Goal: Task Accomplishment & Management: Complete application form

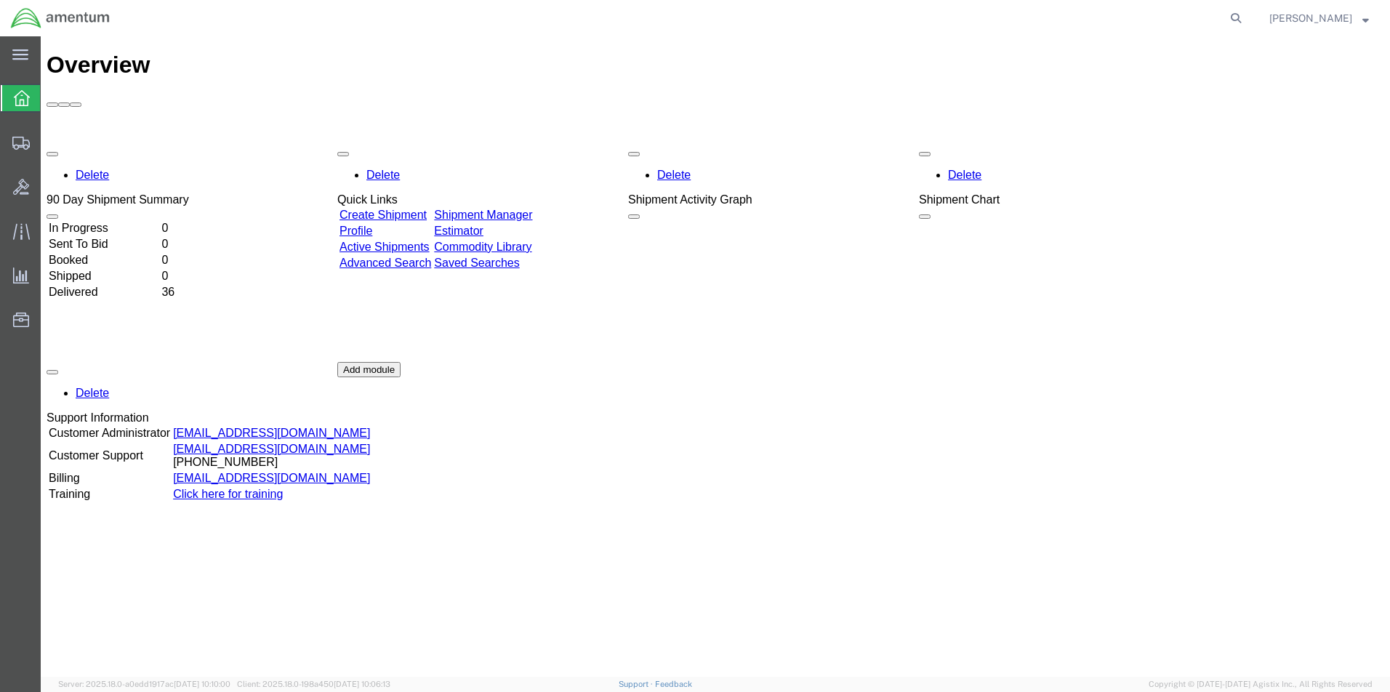
click at [388, 209] on link "Create Shipment" at bounding box center [382, 215] width 87 height 12
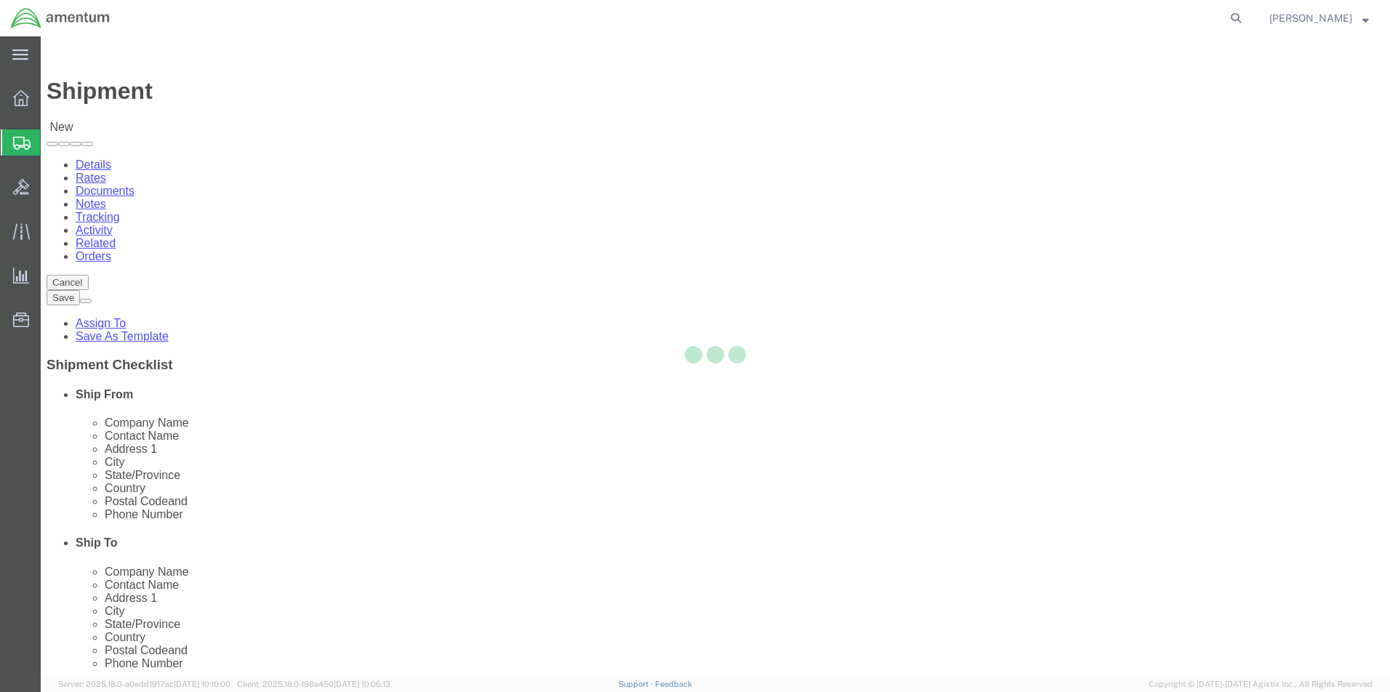
select select
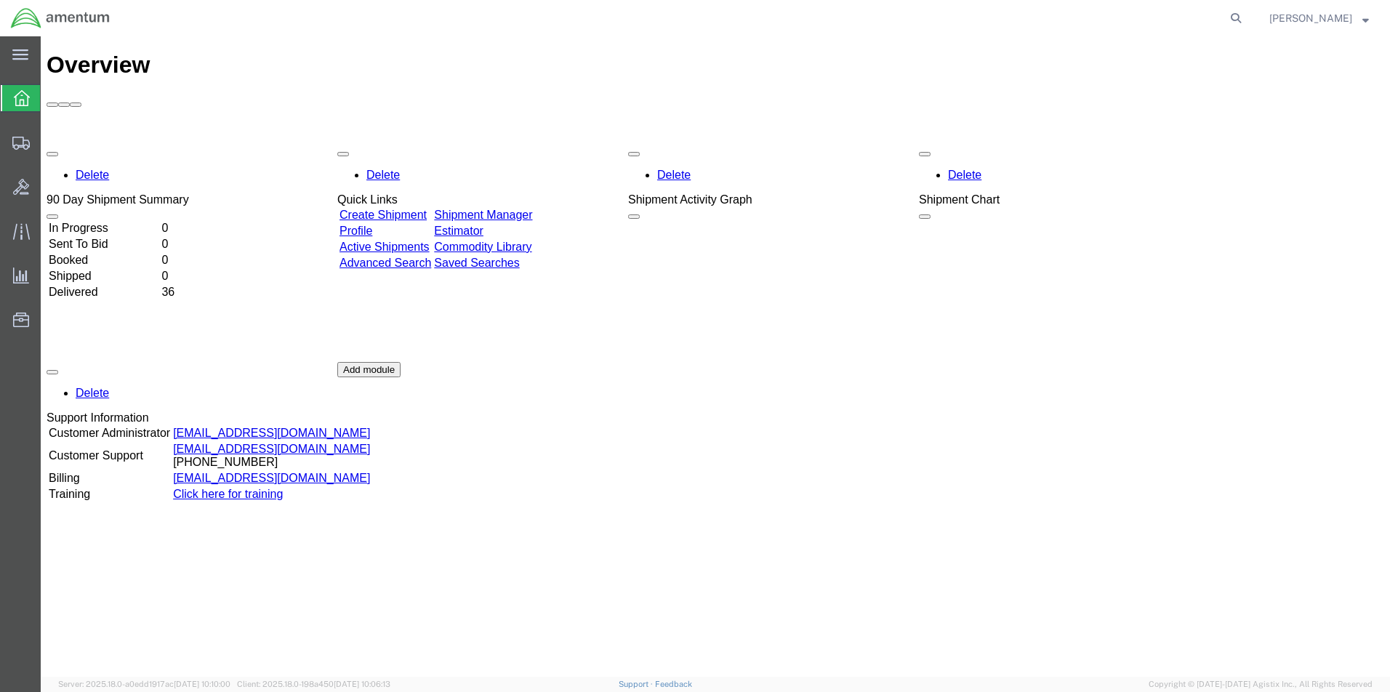
click at [416, 241] on link "Active Shipments" at bounding box center [384, 247] width 90 height 12
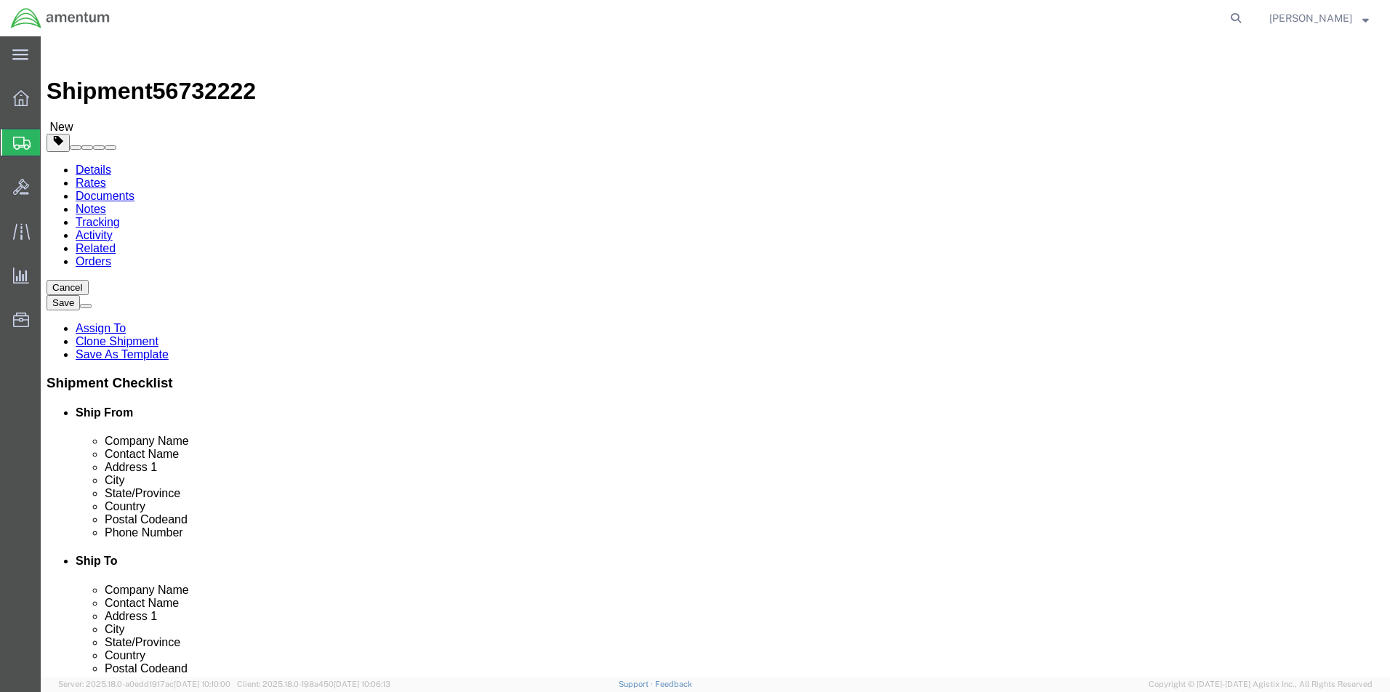
click button "Continue"
click input "text"
select select "CASE"
click input "text"
type input "24"
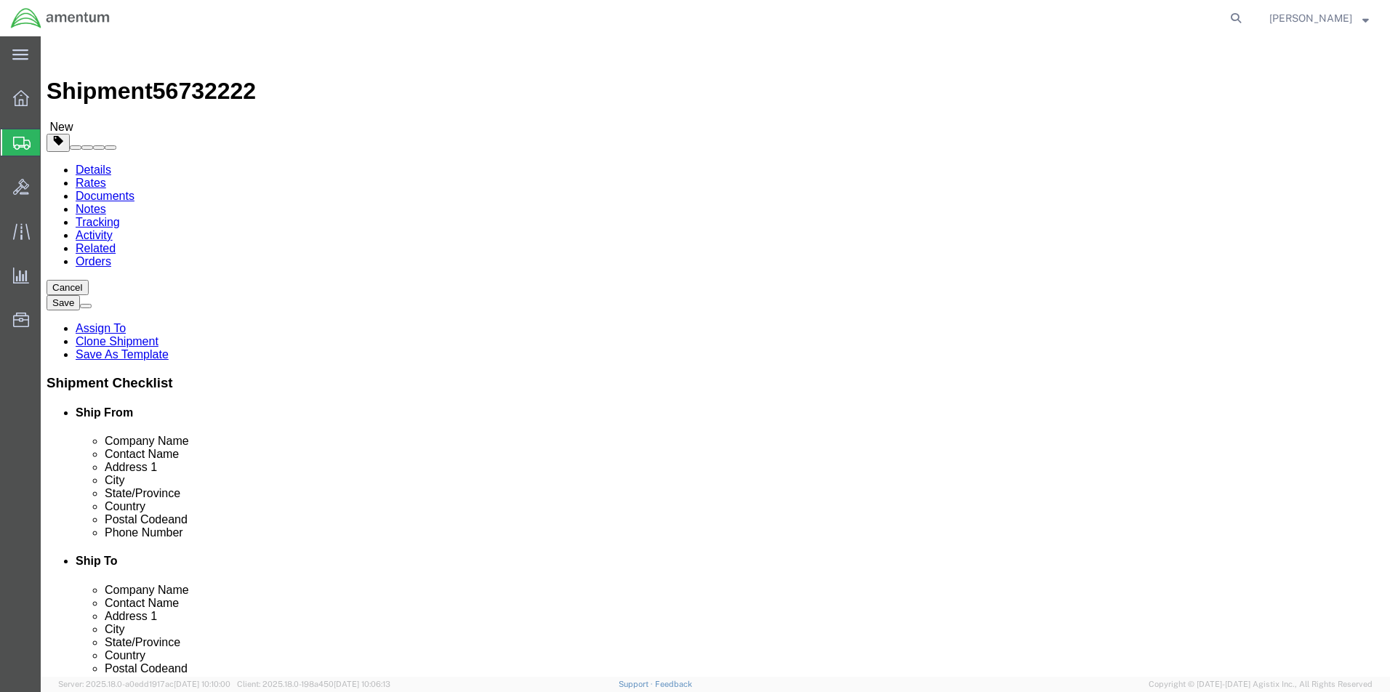
click input "text"
type input "15"
click input "text"
type input "9"
click input "0.00"
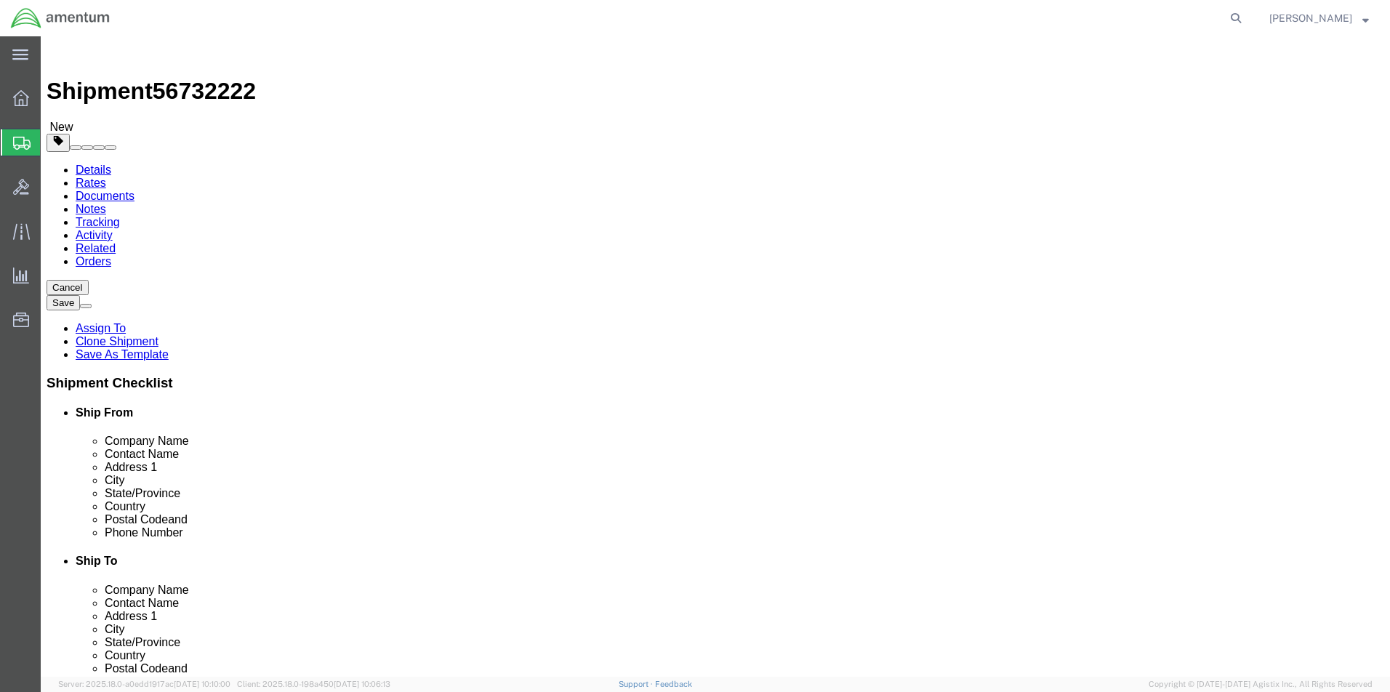
type input "0"
type input "25.0"
click link "Add Content"
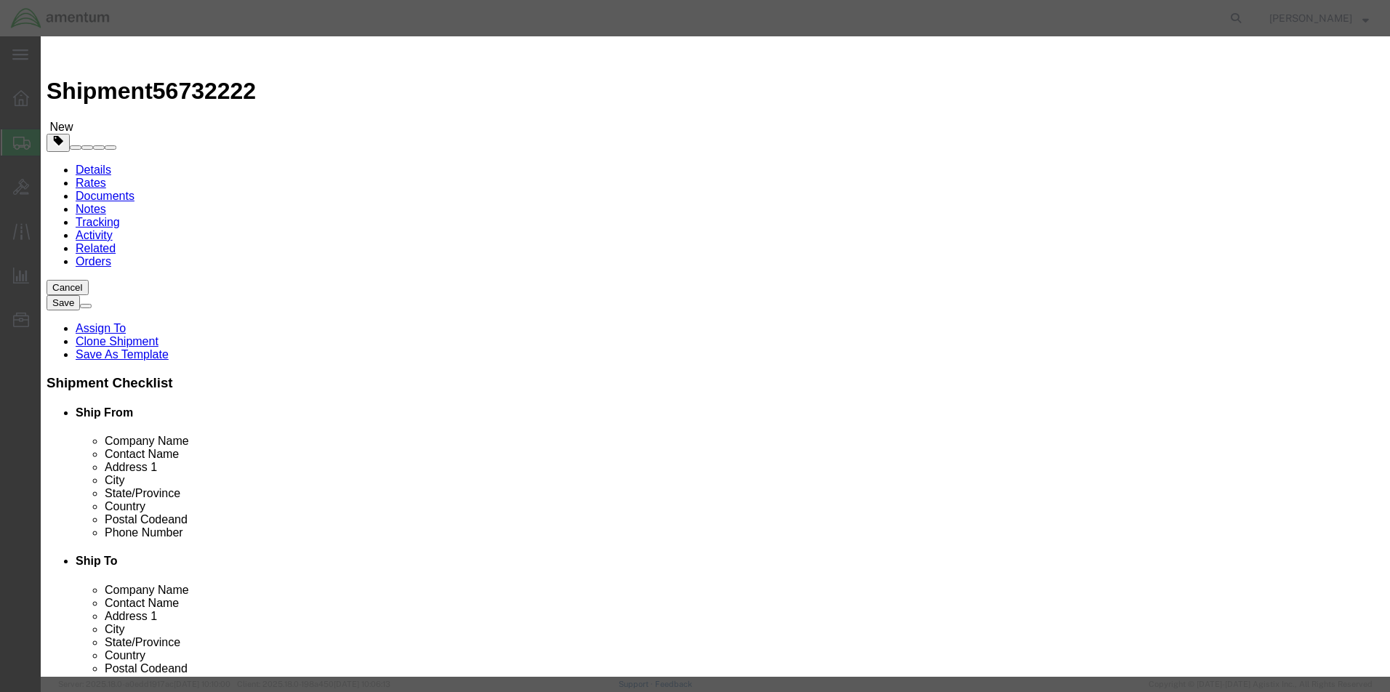
click input "text"
type input "i"
type input "IFR4000"
click input "0"
type input "1"
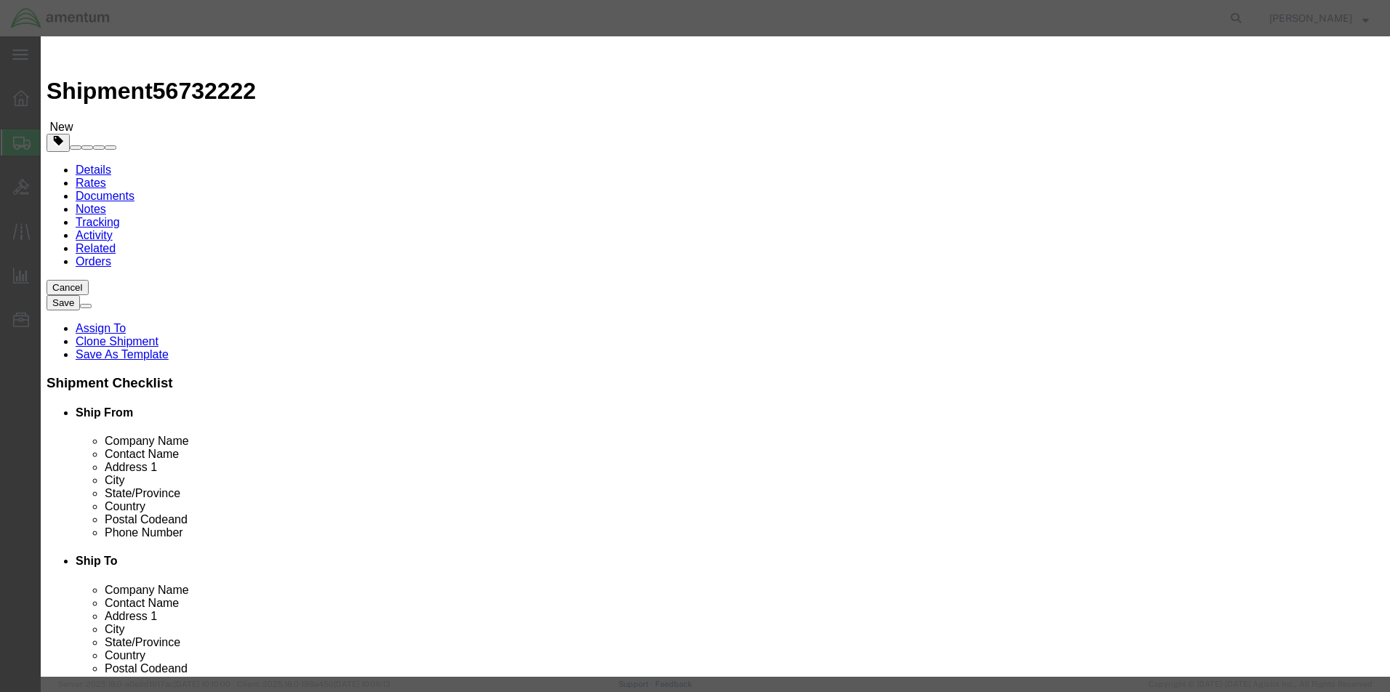
select select "50"
click button "Save & Close"
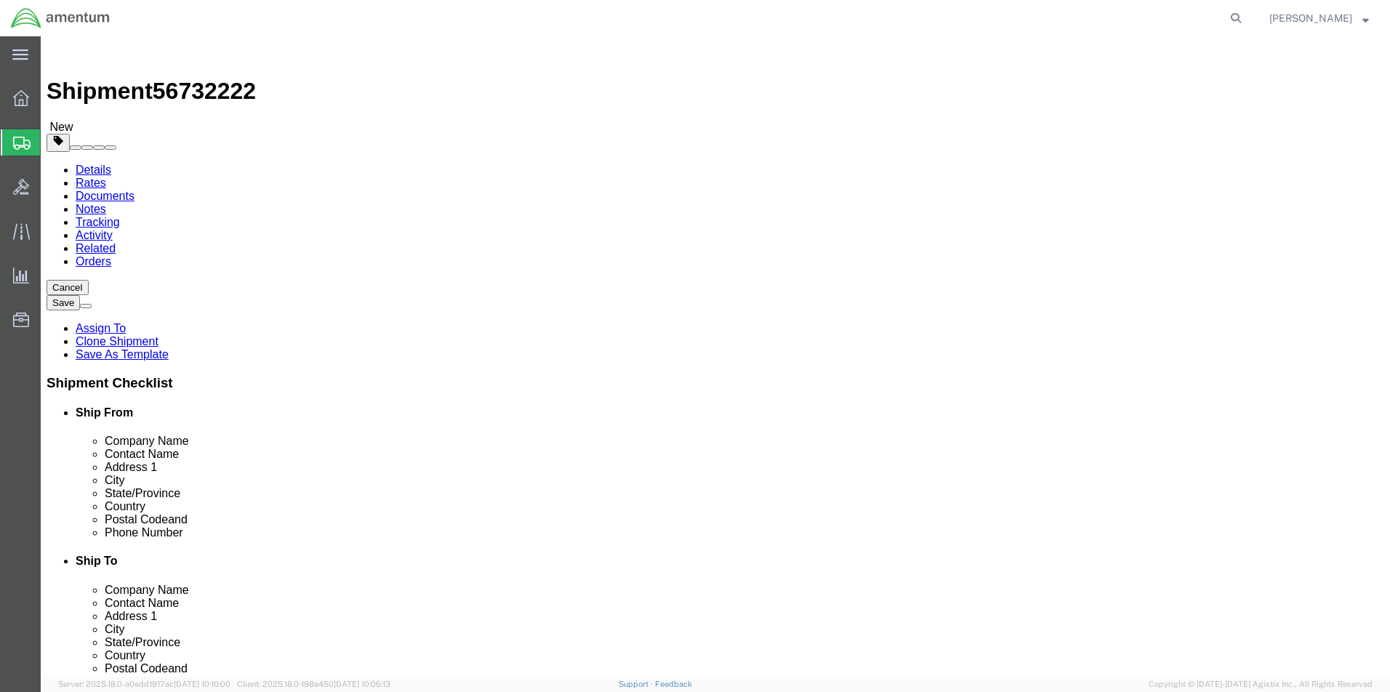
click button "Rate Shipment"
click dd
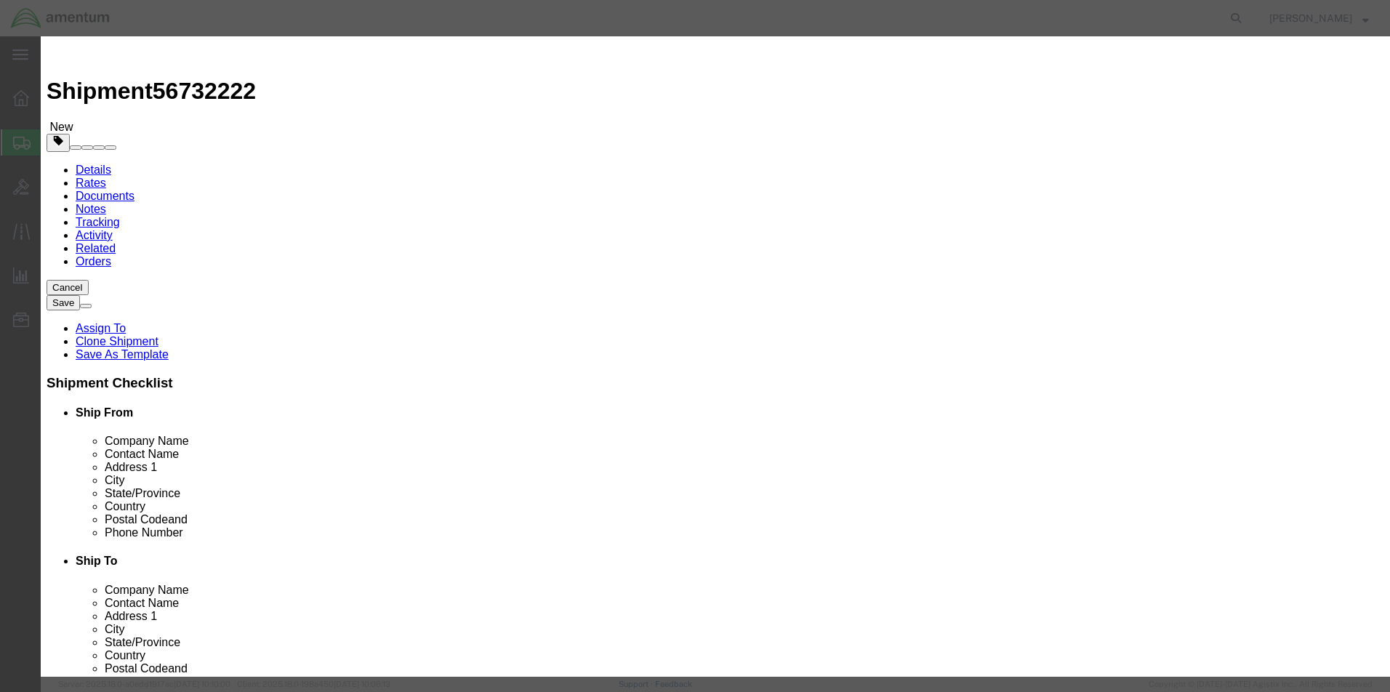
click input "text"
type input "5.00"
click button "Save & Close"
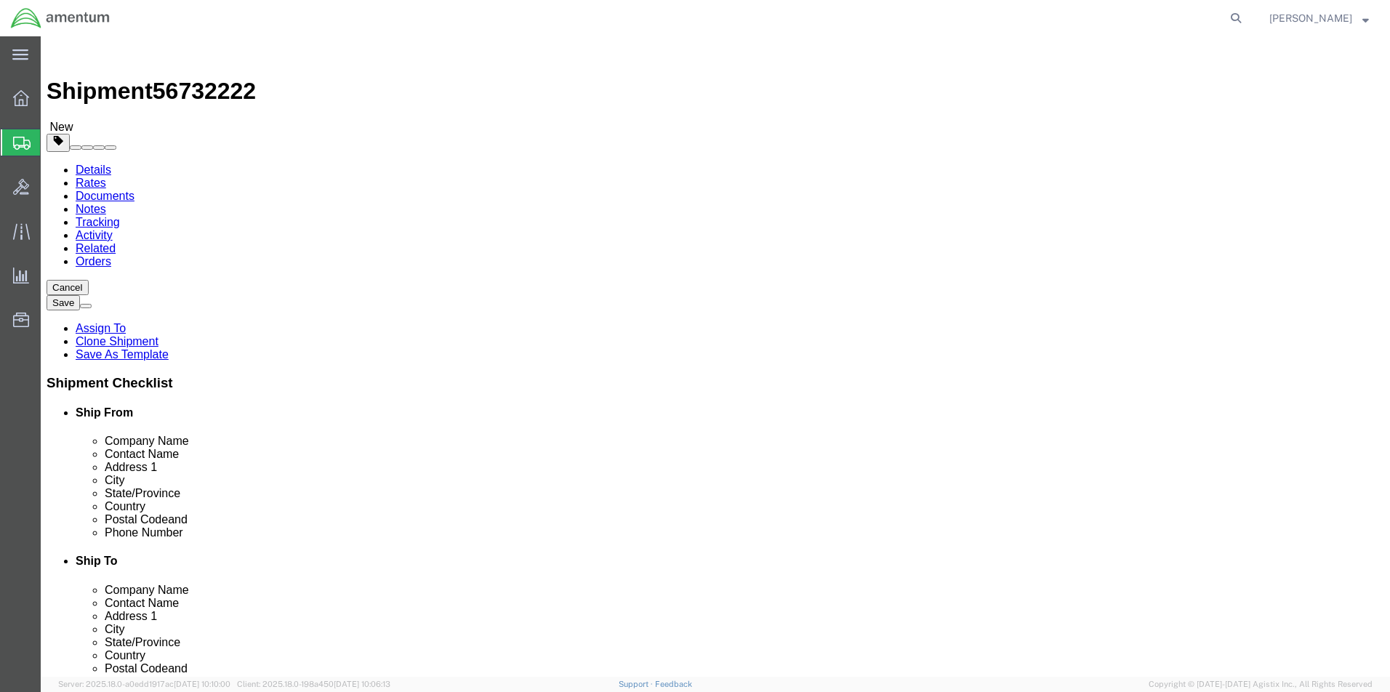
click button "Rate Shipment"
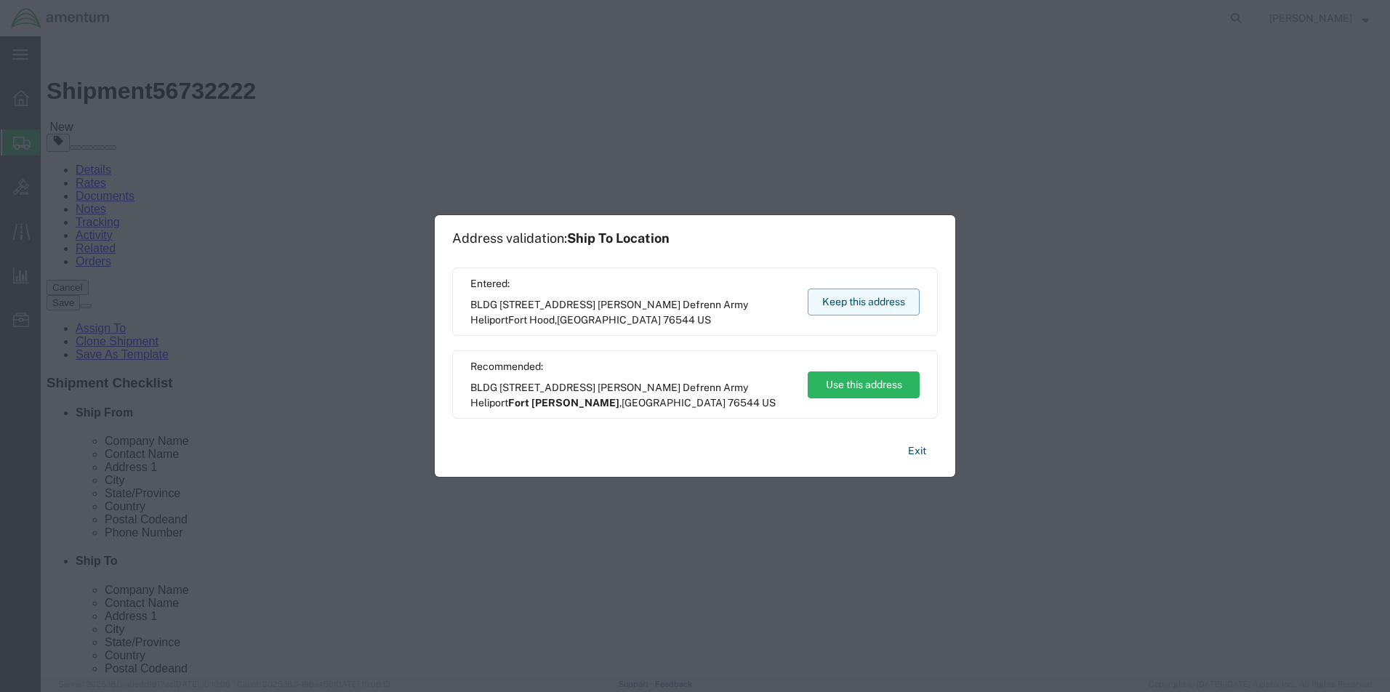
click at [832, 296] on button "Keep this address" at bounding box center [864, 302] width 112 height 27
